Goal: Information Seeking & Learning: Learn about a topic

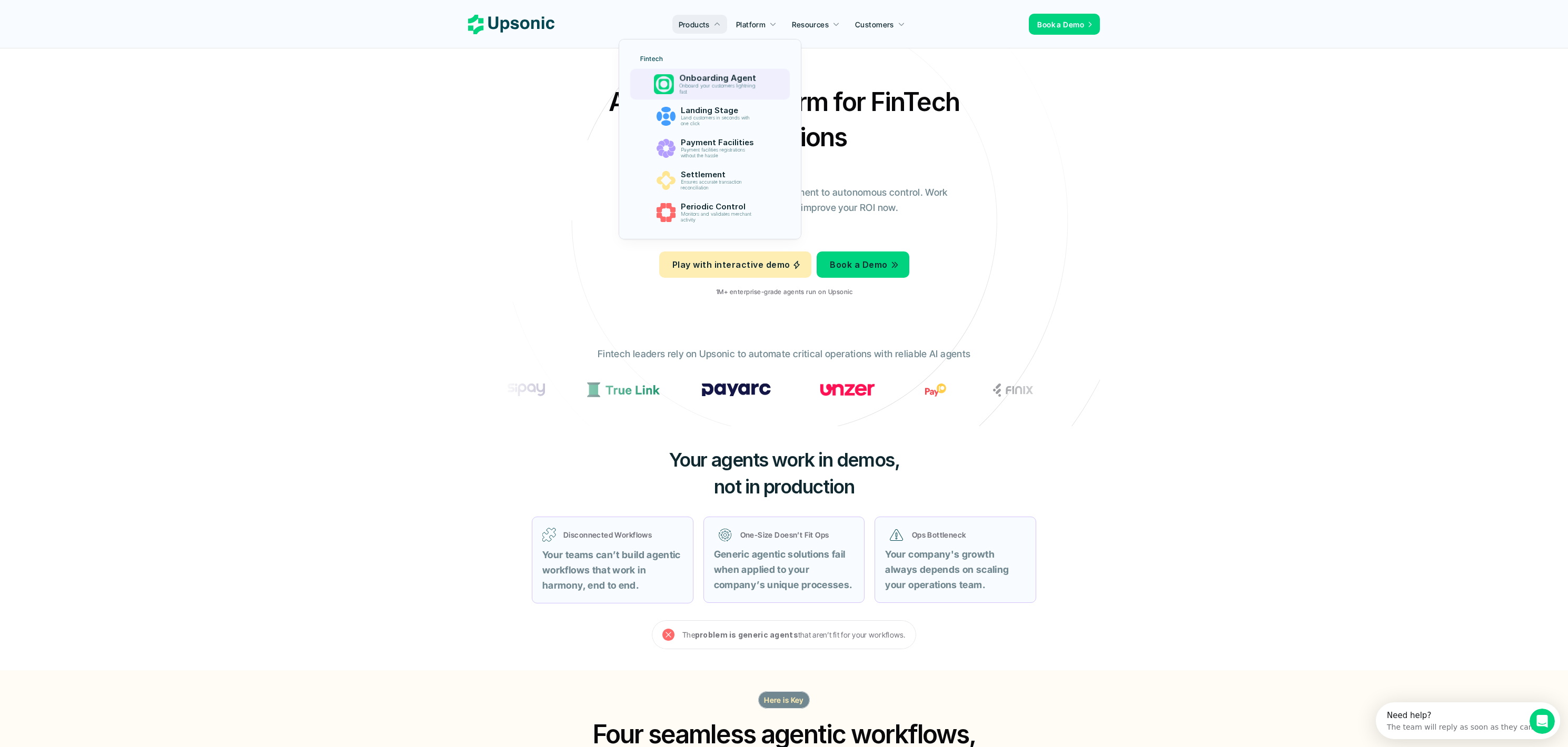
click at [727, 83] on p "Onboard your customers lightning fast" at bounding box center [719, 89] width 80 height 12
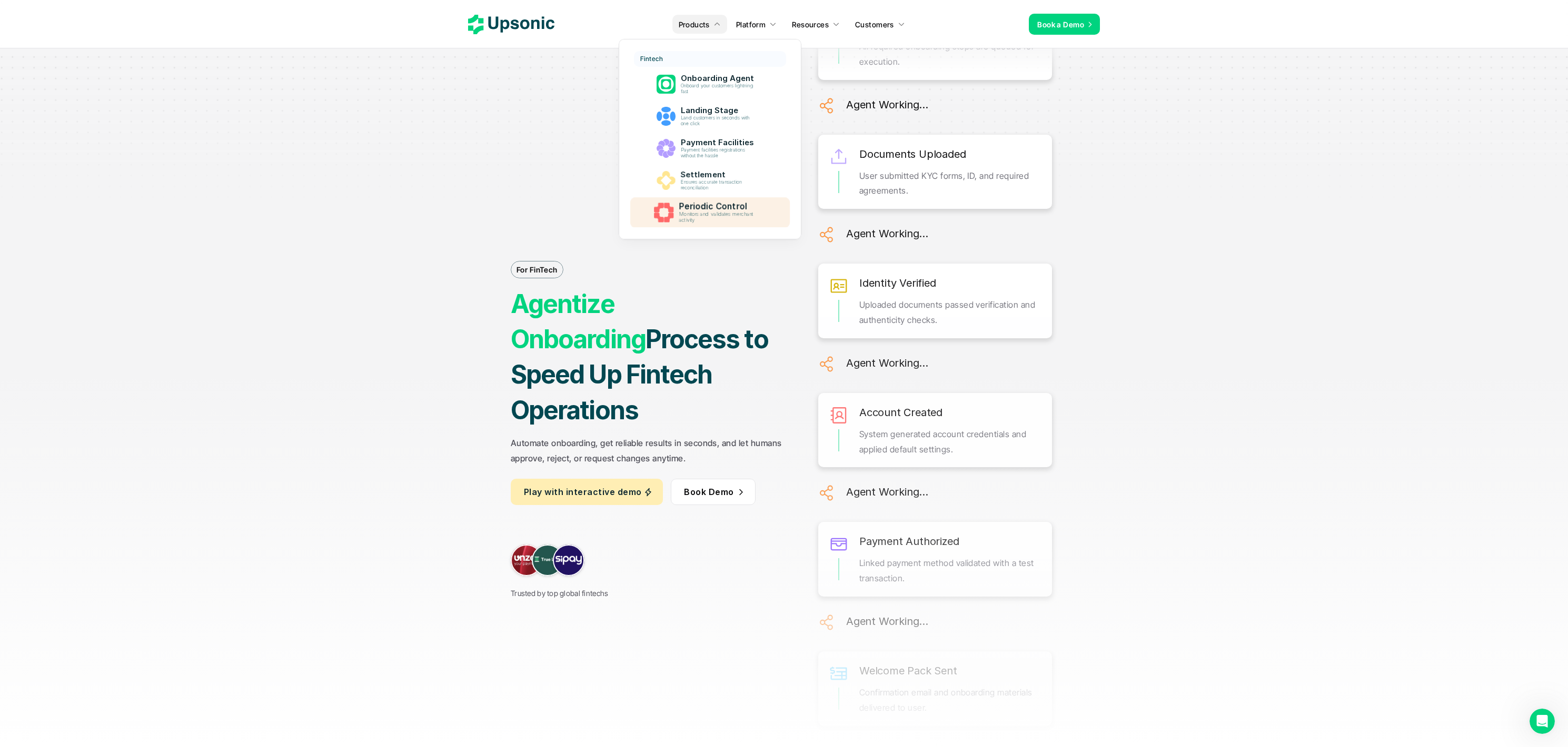
click at [745, 209] on p "Periodic Control" at bounding box center [719, 206] width 82 height 10
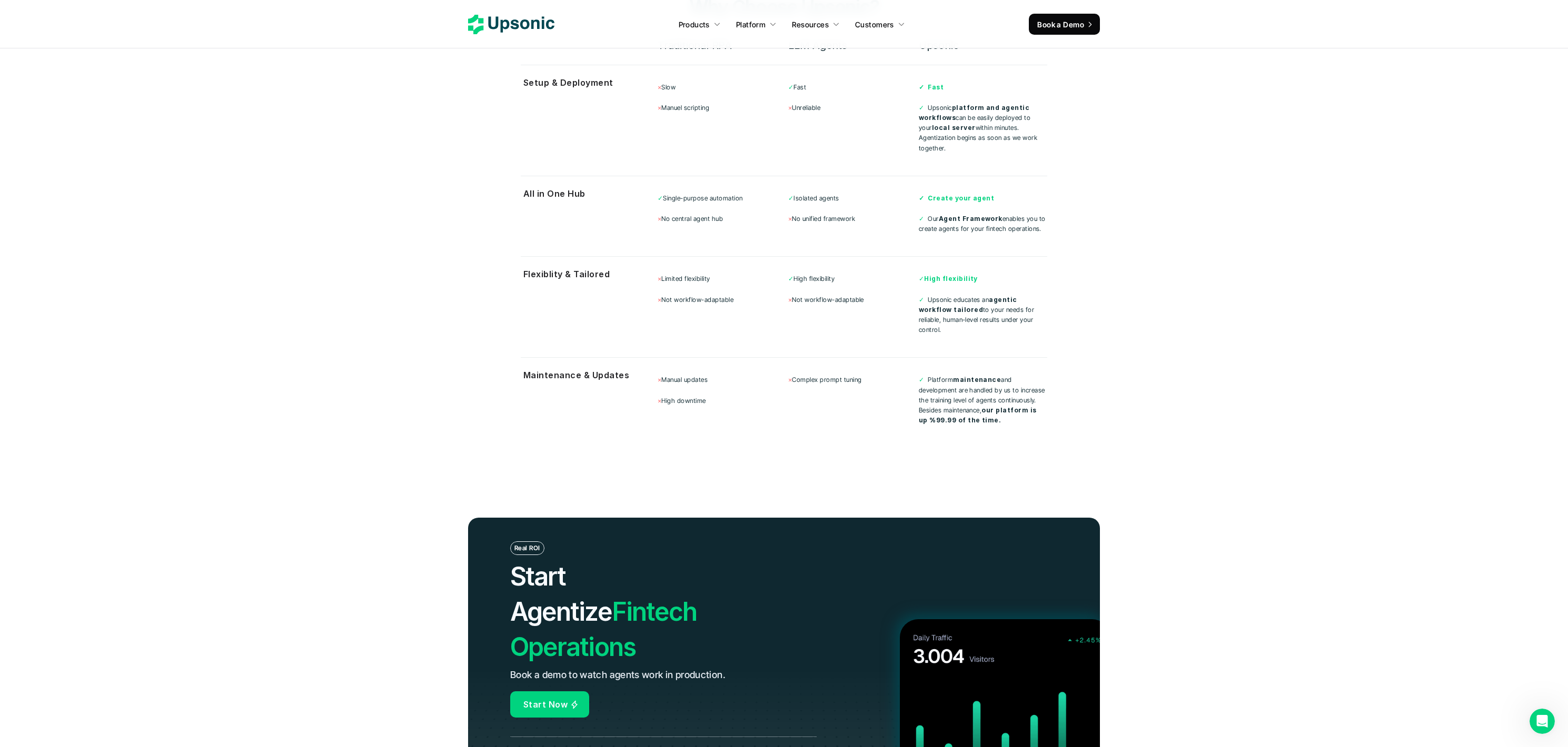
scroll to position [4143, 0]
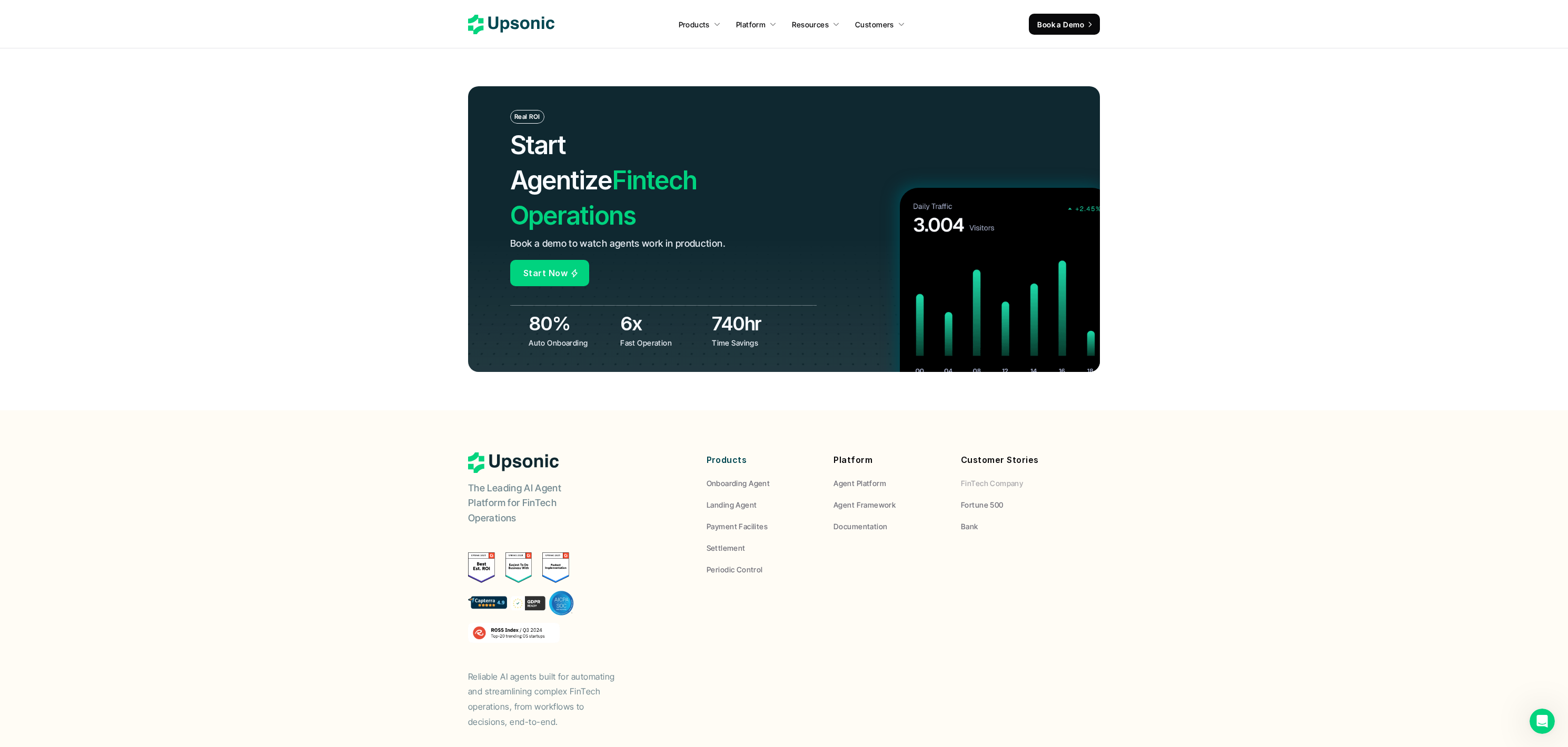
click at [971, 478] on p "FinTech Company" at bounding box center [992, 483] width 62 height 11
click at [981, 499] on p "Fortune 500" at bounding box center [982, 505] width 43 height 11
click at [975, 521] on p "Bank" at bounding box center [970, 526] width 18 height 11
